Goal: Understand process/instructions: Learn how to perform a task or action

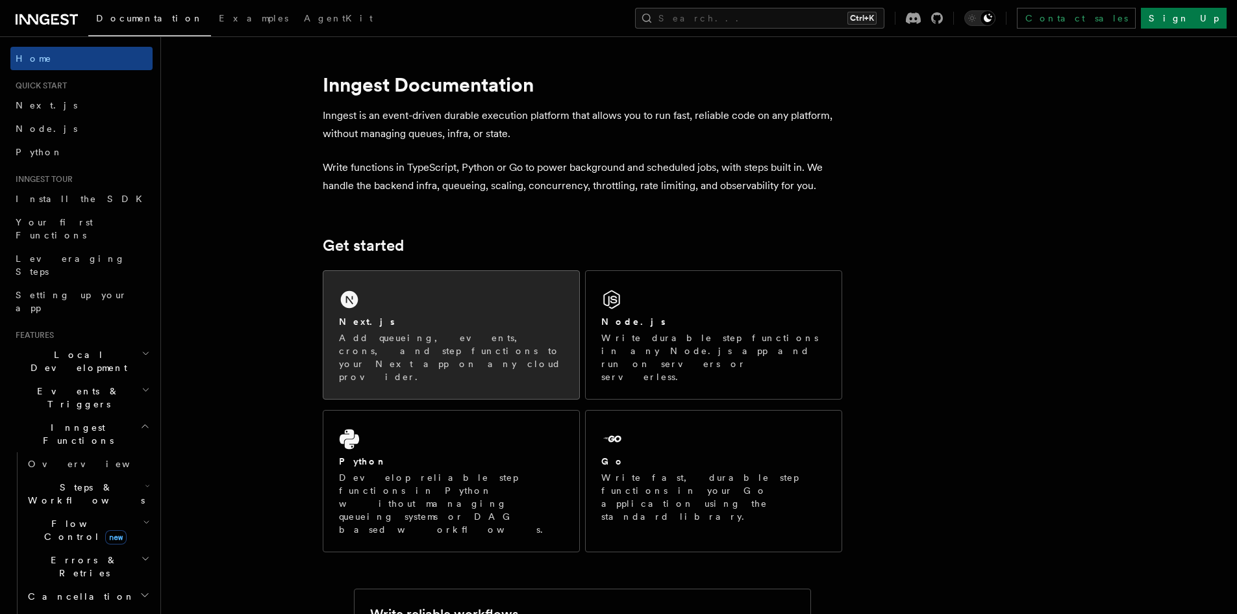
click at [420, 330] on div "Next.js Add queueing, events, crons, and step functions to your Next app on any…" at bounding box center [451, 349] width 225 height 68
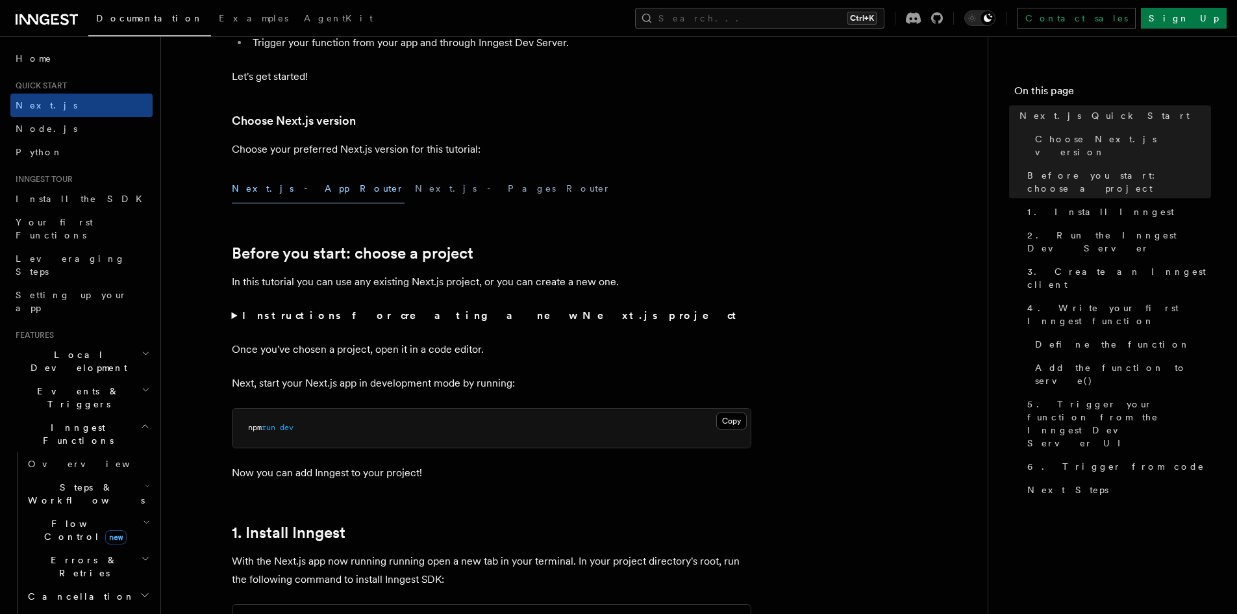
scroll to position [455, 0]
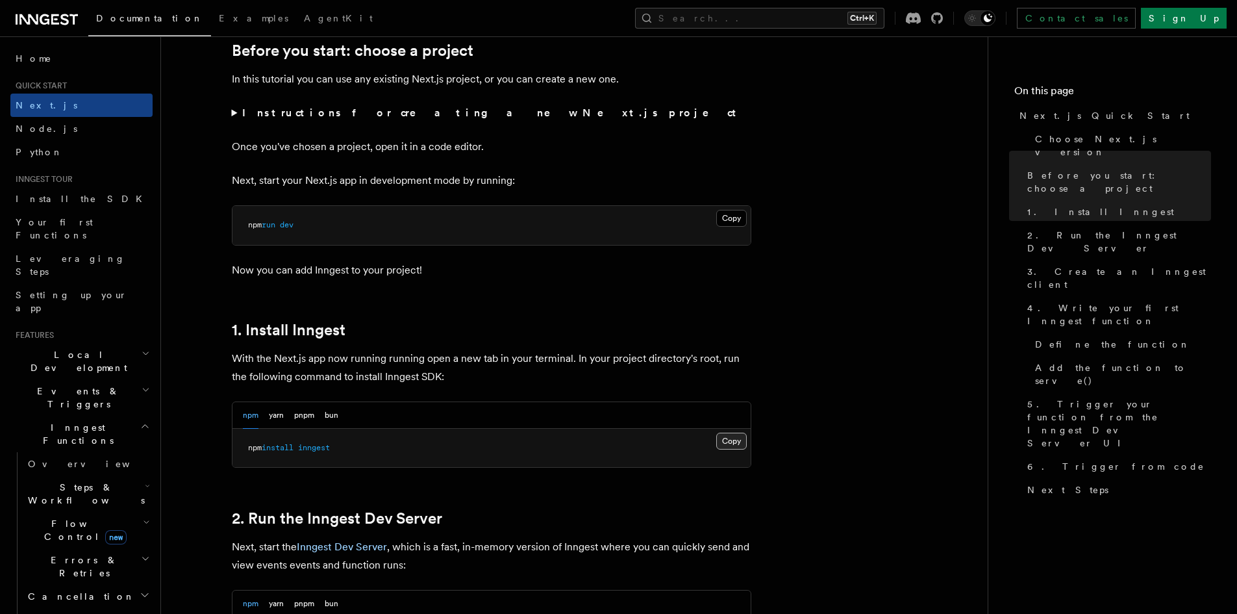
click at [731, 437] on button "Copy Copied" at bounding box center [731, 441] width 31 height 17
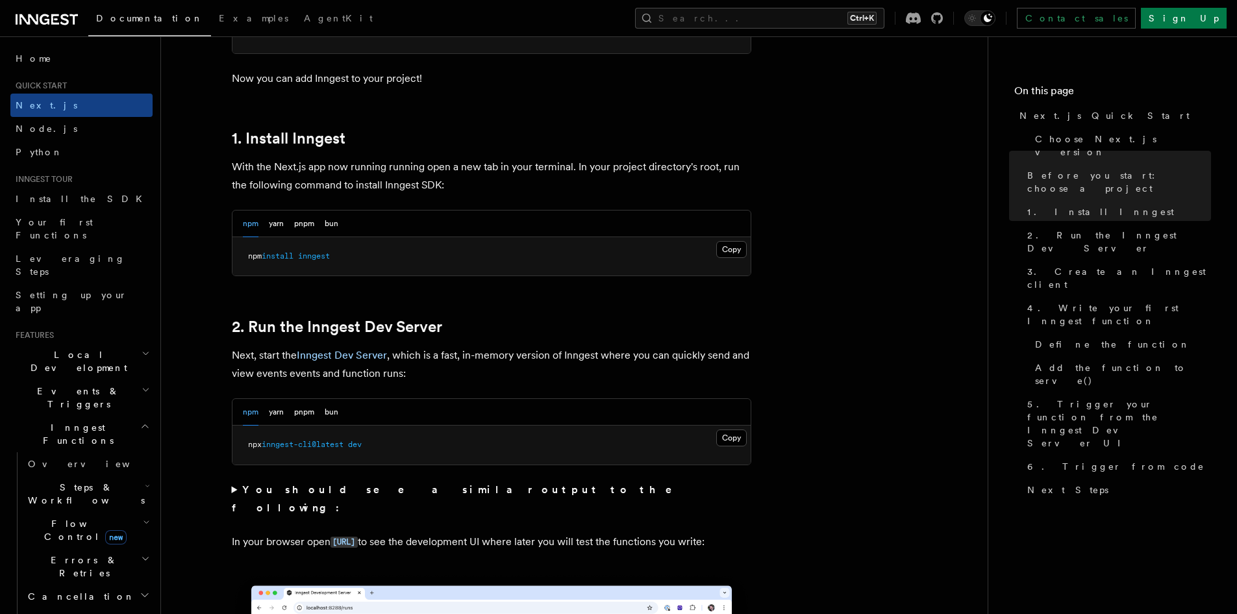
scroll to position [650, 0]
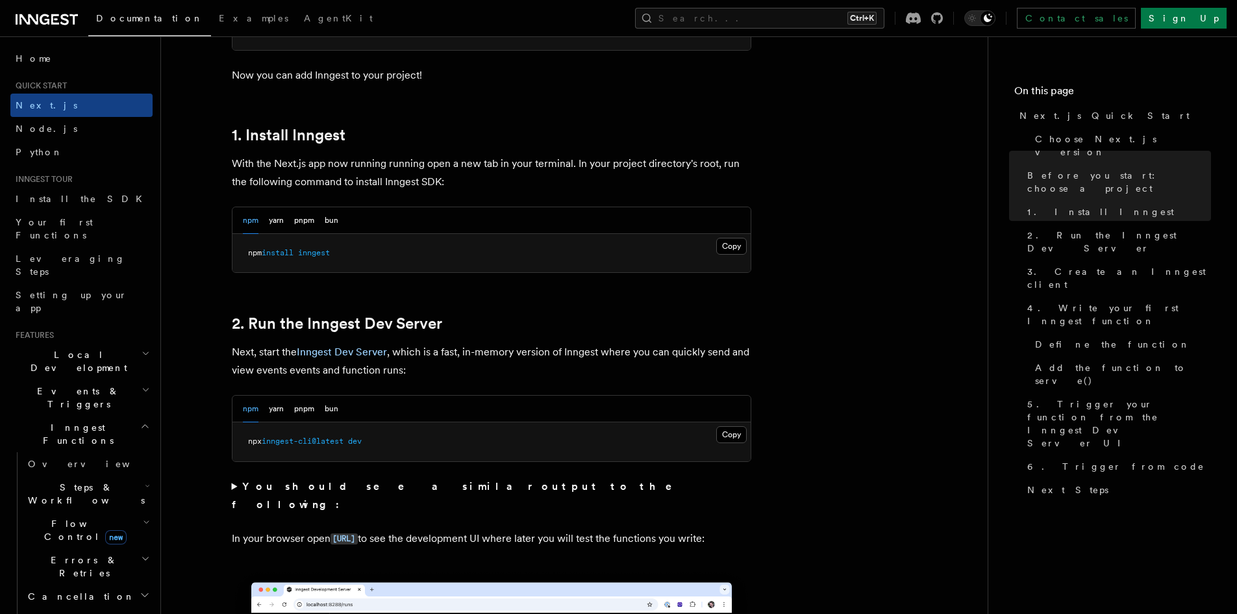
click at [488, 448] on pre "npx inngest-cli@latest dev" at bounding box center [492, 441] width 518 height 39
click at [737, 433] on button "Copy Copied" at bounding box center [731, 434] width 31 height 17
